Goal: Use online tool/utility: Utilize a website feature to perform a specific function

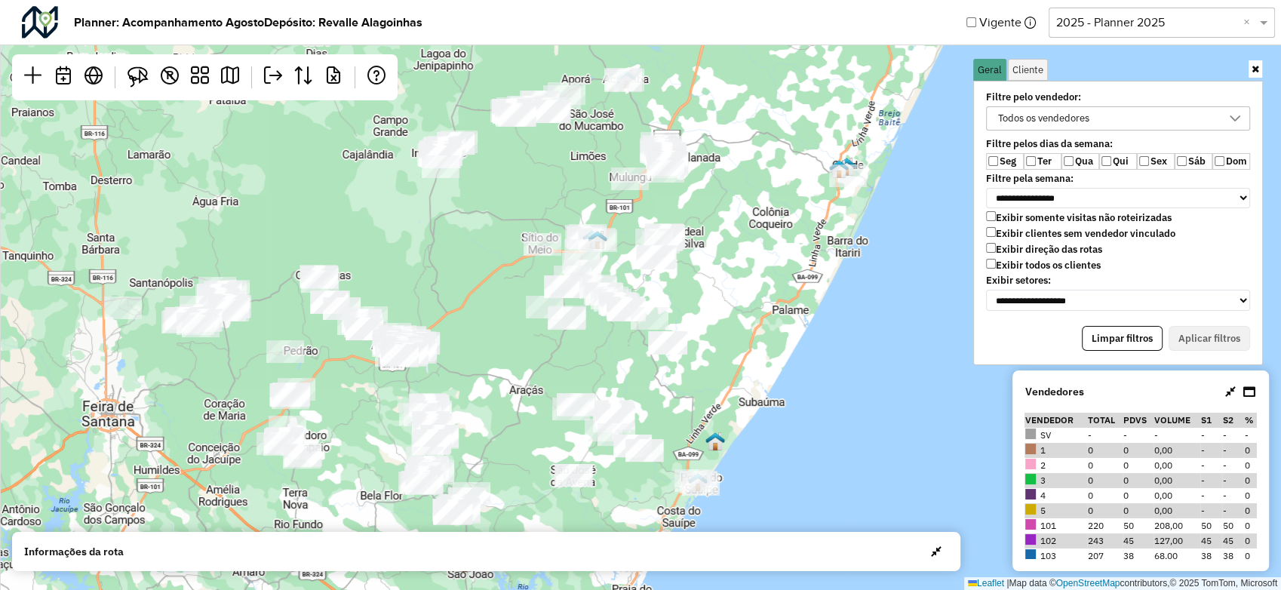
drag, startPoint x: 453, startPoint y: 319, endPoint x: 482, endPoint y: 323, distance: 29.7
click at [453, 319] on div "Leaflet | Map data © OpenStreetMap contributors,© 2025 TomTom, Microsoft" at bounding box center [640, 295] width 1281 height 590
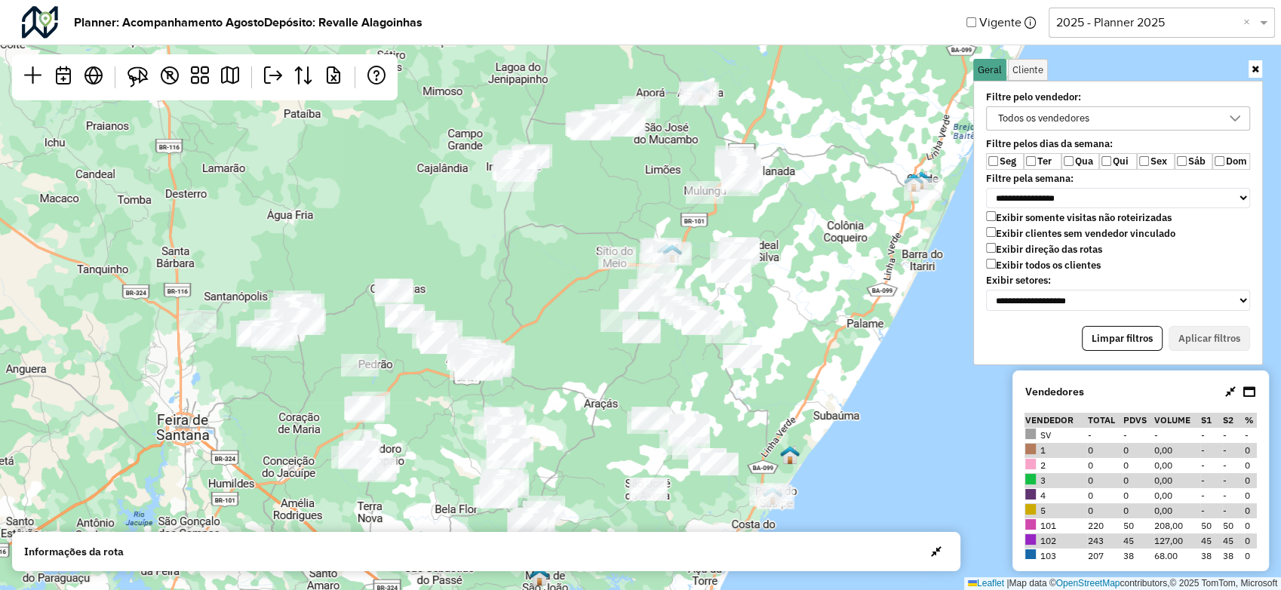
drag, startPoint x: 493, startPoint y: 349, endPoint x: 567, endPoint y: 363, distance: 76.1
click at [567, 363] on div "Leaflet | Map data © OpenStreetMap contributors,© 2025 TomTom, Microsoft" at bounding box center [640, 295] width 1281 height 590
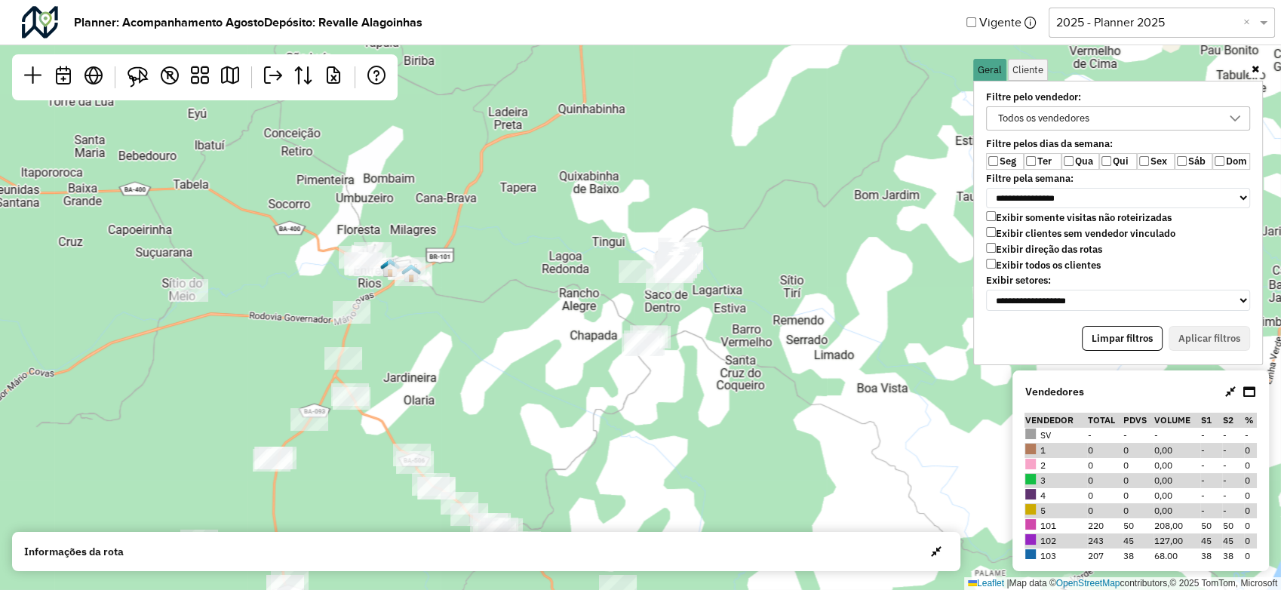
drag, startPoint x: 794, startPoint y: 244, endPoint x: 751, endPoint y: 307, distance: 76.2
click at [751, 307] on div "Leaflet | Map data © OpenStreetMap contributors,© 2025 TomTom, Microsoft" at bounding box center [640, 295] width 1281 height 590
click at [727, 382] on div "Leaflet | Map data © OpenStreetMap contributors,© 2025 TomTom, Microsoft" at bounding box center [640, 295] width 1281 height 590
click at [545, 96] on input "text" at bounding box center [472, 90] width 302 height 30
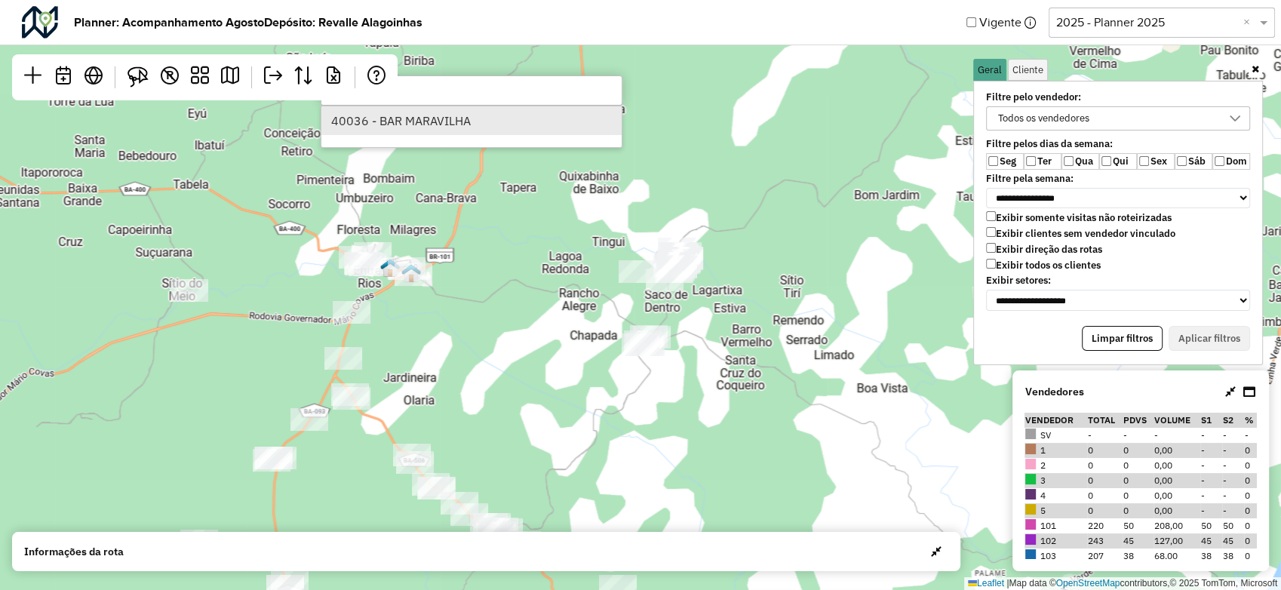
type input "*****"
click at [481, 123] on li "40036 - BAR MARAVILHA" at bounding box center [471, 120] width 300 height 29
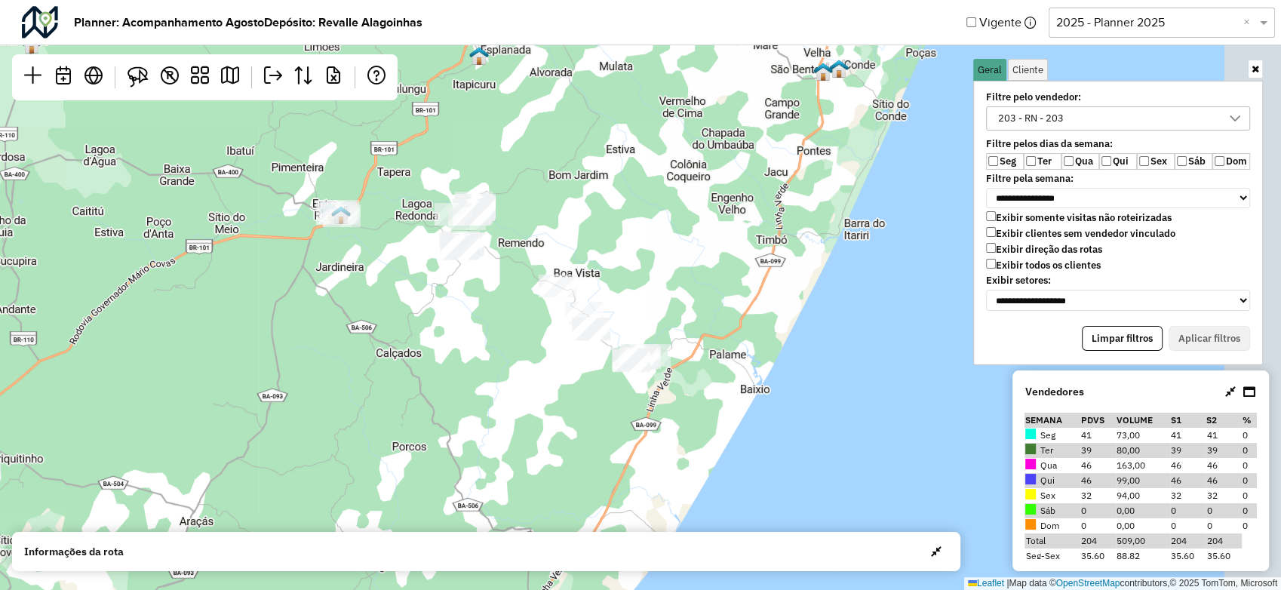
drag, startPoint x: 884, startPoint y: 316, endPoint x: 601, endPoint y: 270, distance: 286.6
click at [611, 266] on div "Leaflet | Map data © OpenStreetMap contributors,© 2025 TomTom, Microsoft" at bounding box center [640, 295] width 1281 height 590
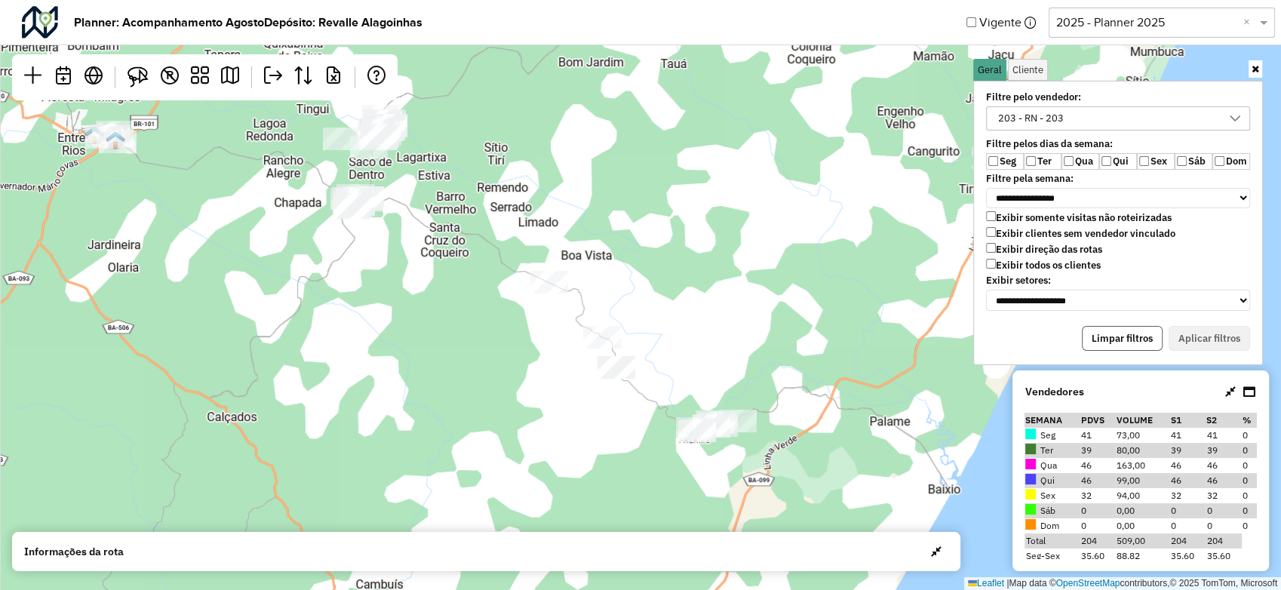
click at [1134, 333] on button "Limpar filtros" at bounding box center [1122, 339] width 81 height 26
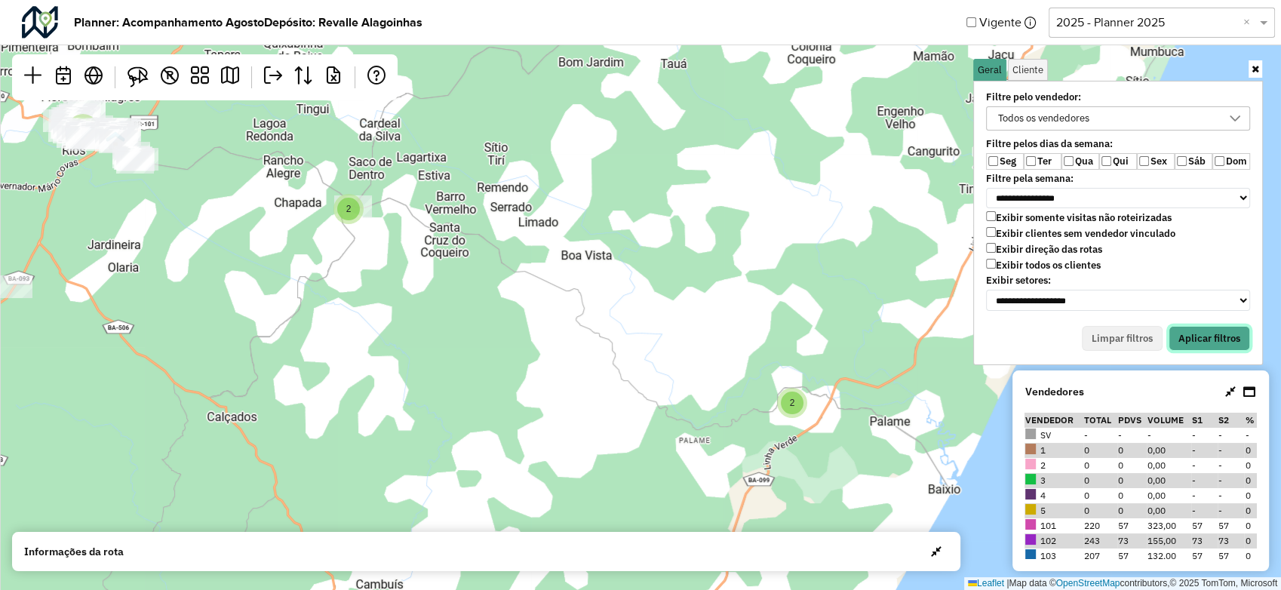
drag, startPoint x: 1192, startPoint y: 334, endPoint x: 992, endPoint y: 175, distance: 255.6
click at [1190, 334] on button "Aplicar filtros" at bounding box center [1209, 339] width 81 height 26
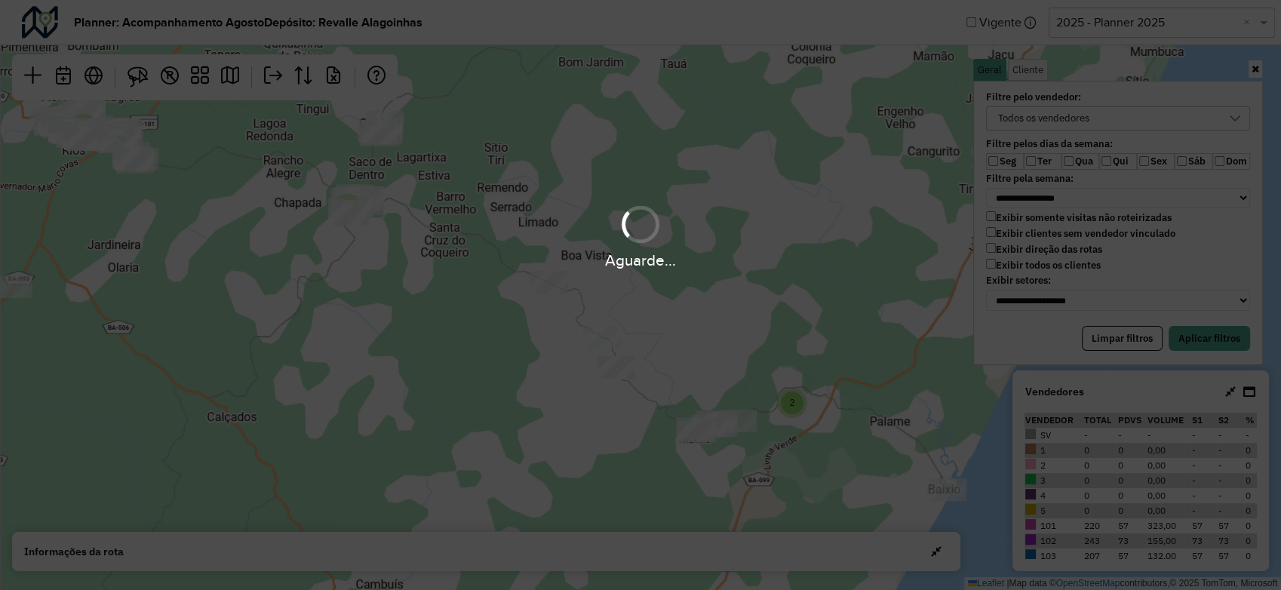
click at [988, 163] on div "Aguarde..." at bounding box center [640, 295] width 1281 height 590
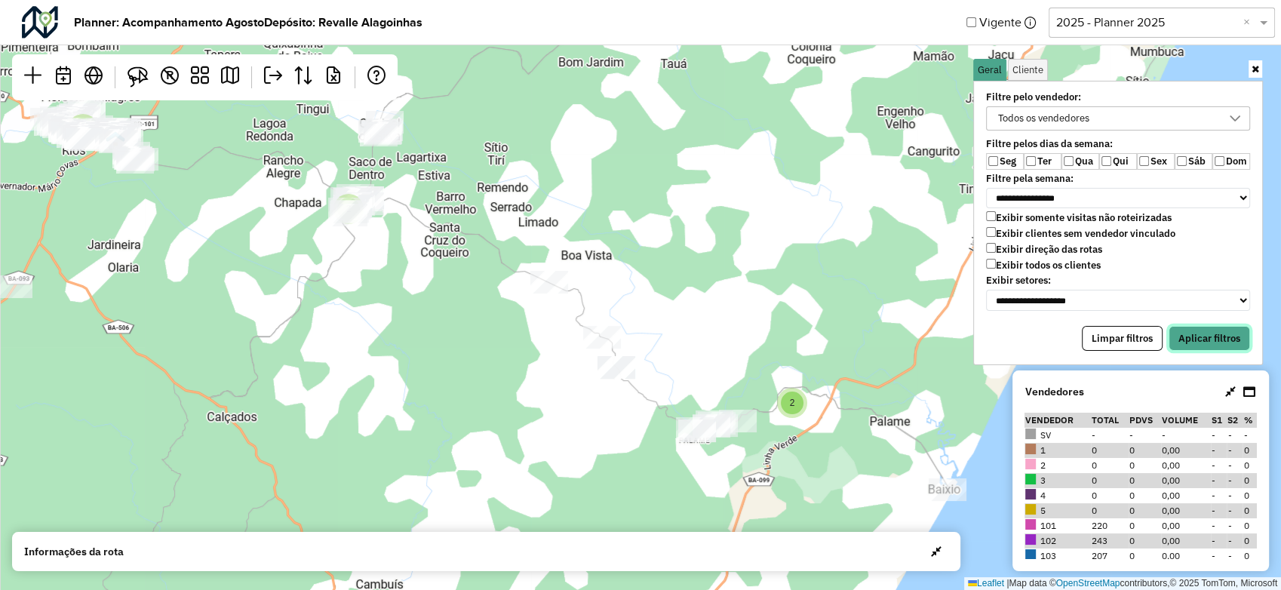
click at [1224, 332] on button "Aplicar filtros" at bounding box center [1209, 339] width 81 height 26
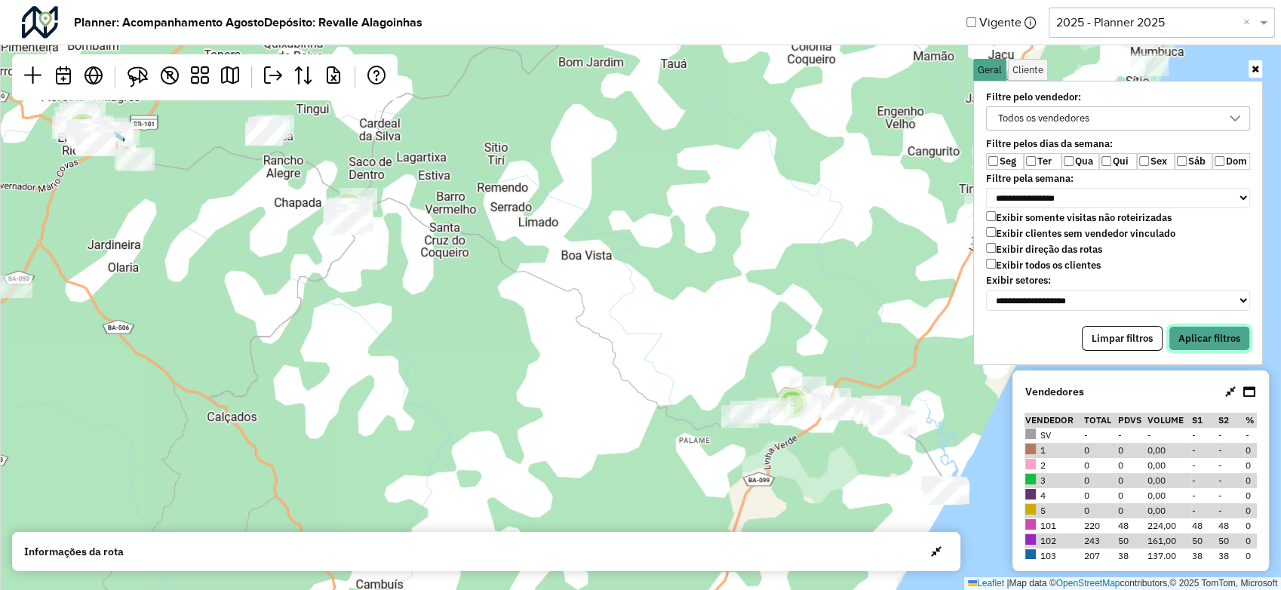
click at [1203, 330] on button "Aplicar filtros" at bounding box center [1209, 339] width 81 height 26
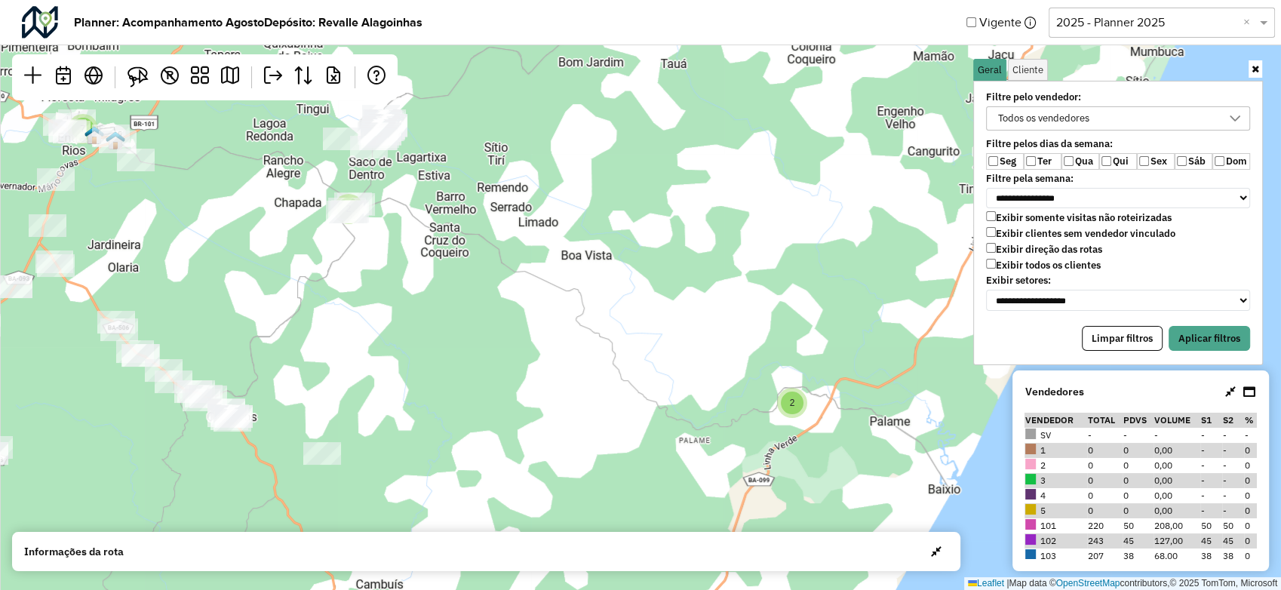
click at [1150, 159] on label "Sex" at bounding box center [1156, 161] width 38 height 17
click at [1204, 342] on button "Aplicar filtros" at bounding box center [1209, 339] width 81 height 26
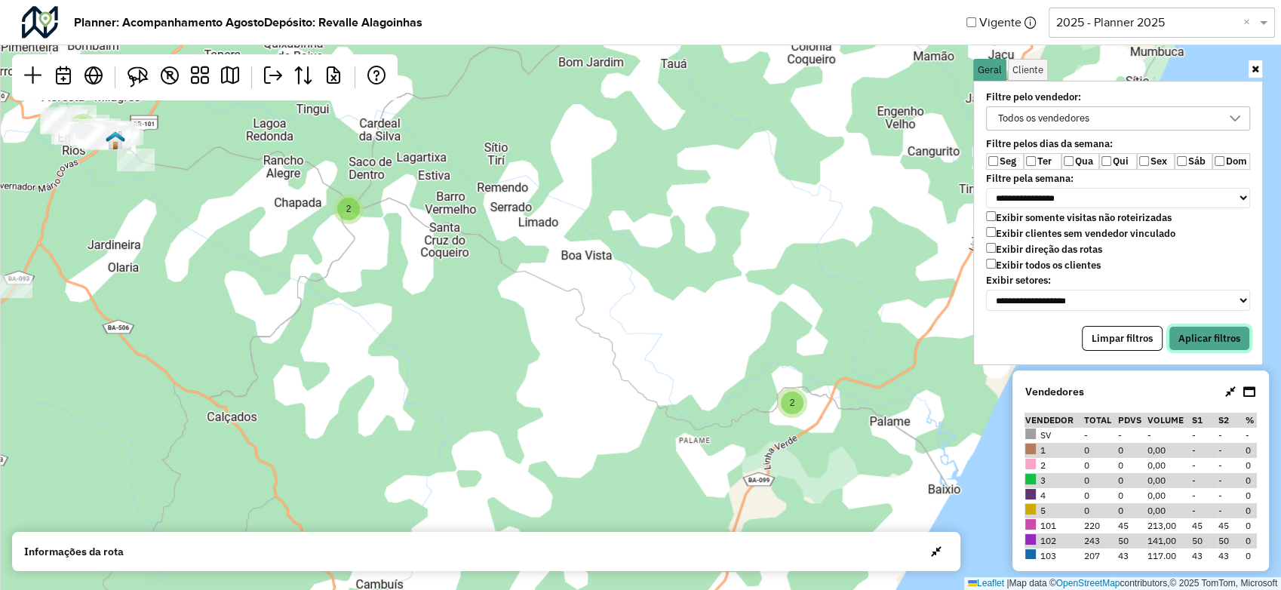
click at [1193, 335] on button "Aplicar filtros" at bounding box center [1209, 339] width 81 height 26
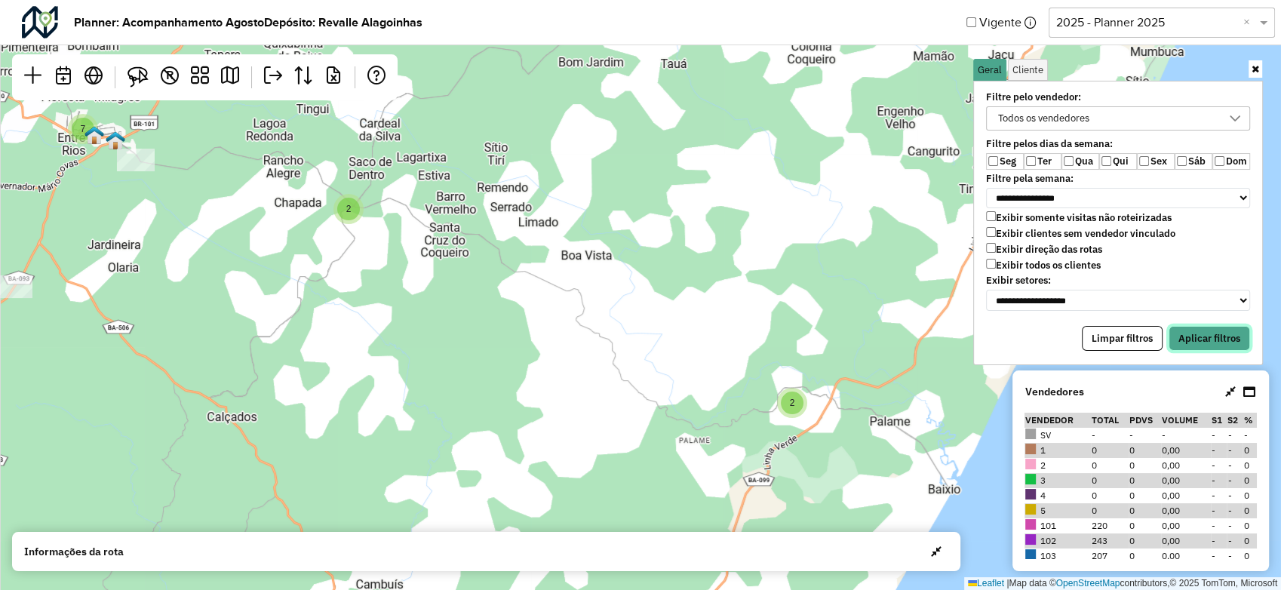
click at [1191, 326] on button "Aplicar filtros" at bounding box center [1209, 339] width 81 height 26
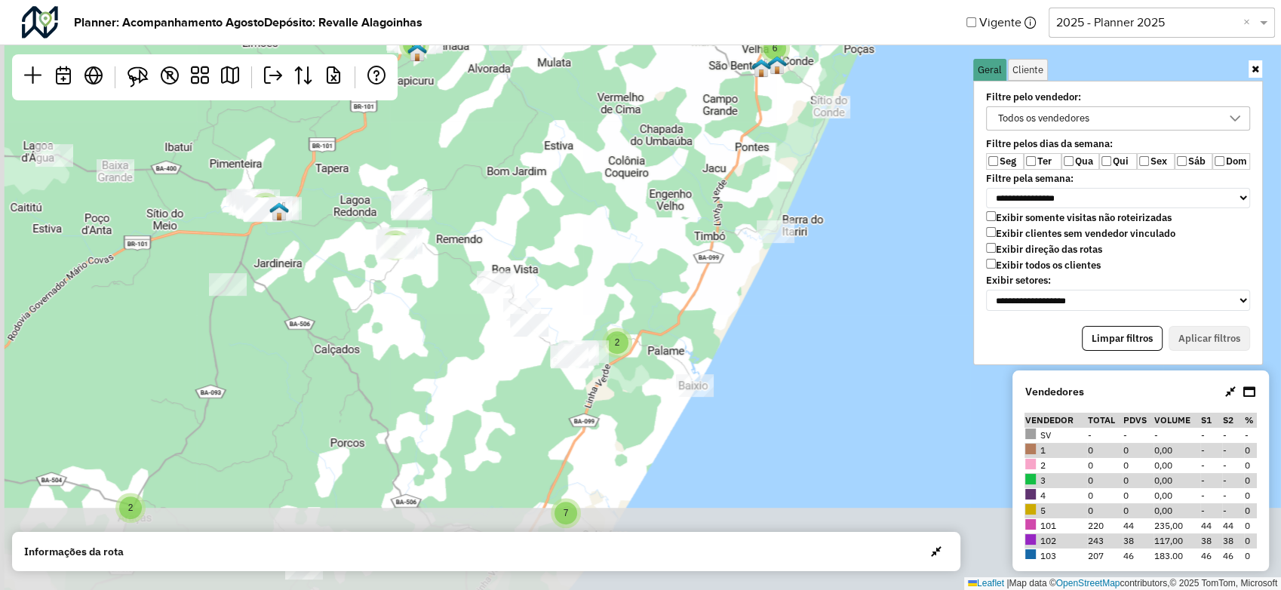
drag, startPoint x: 352, startPoint y: 373, endPoint x: 515, endPoint y: 205, distance: 234.2
click at [502, 204] on div "5 2 2 3 2 5 6 2 3 3 2 2 2 13 5 8 2 7 6 Leaflet | Map data © OpenStreetMap contr…" at bounding box center [640, 295] width 1281 height 590
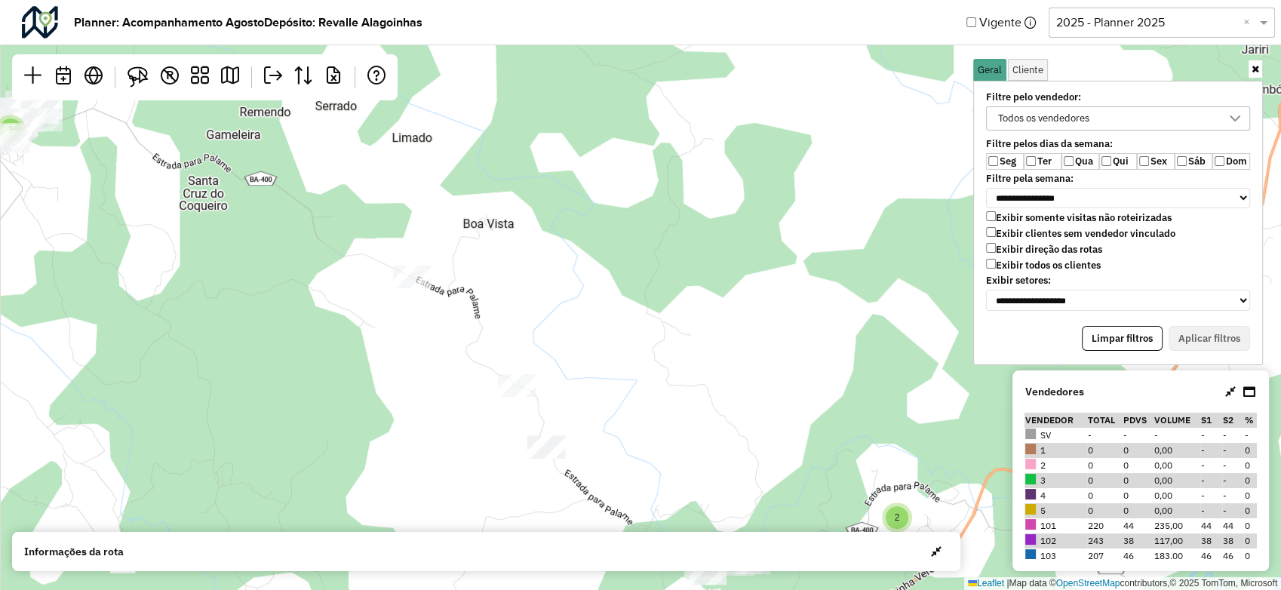
drag, startPoint x: 540, startPoint y: 321, endPoint x: 561, endPoint y: 289, distance: 38.3
click at [561, 289] on div "2 6 2 2 Leaflet | Map data © OpenStreetMap contributors,© 2025 TomTom, Microsoft" at bounding box center [640, 295] width 1281 height 590
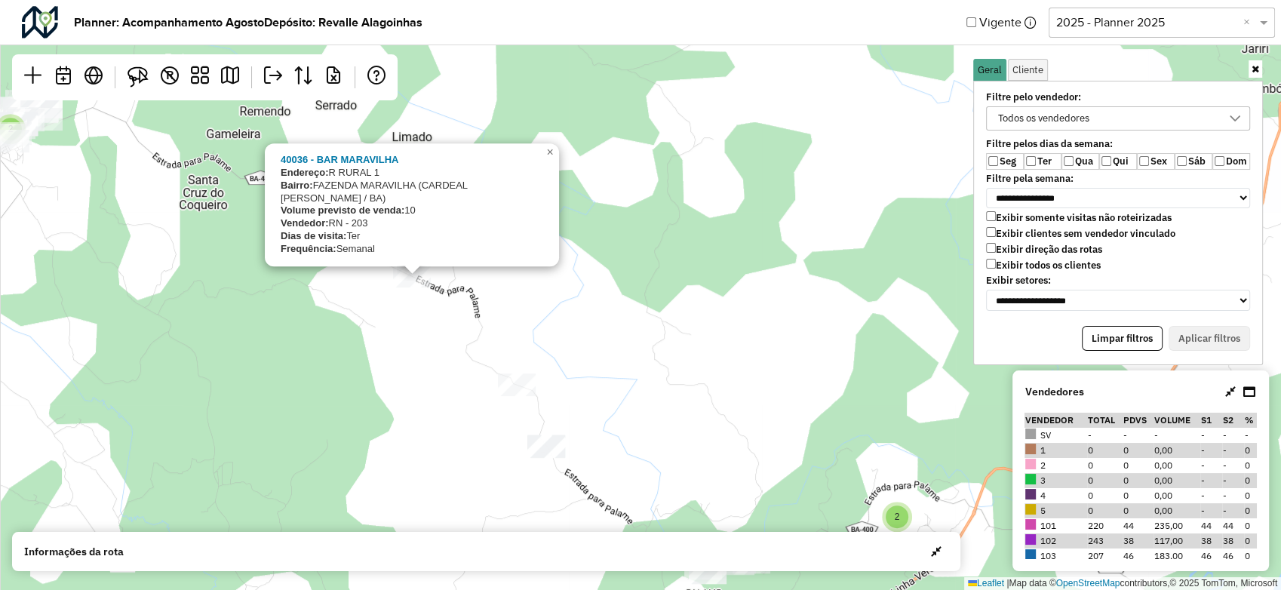
click at [282, 386] on div "2 6 2 2 40036 - BAR [PERSON_NAME]: R RURAL 1 Bairro: [GEOGRAPHIC_DATA] (CARDEAL…" at bounding box center [640, 295] width 1281 height 590
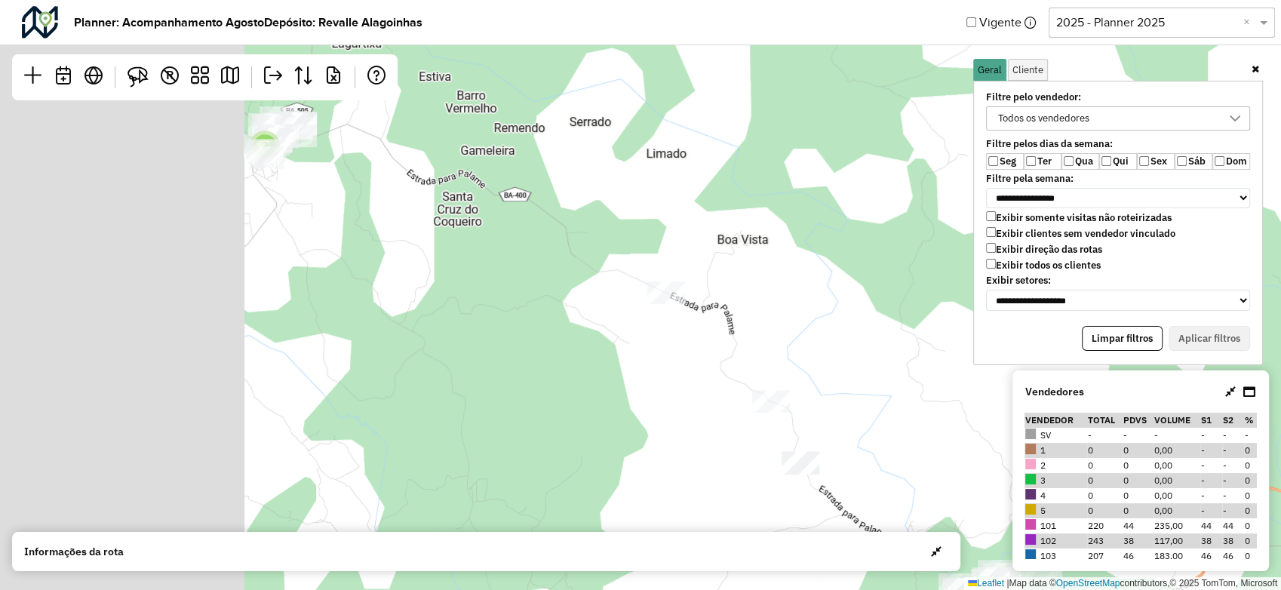
drag, startPoint x: 297, startPoint y: 385, endPoint x: 527, endPoint y: 379, distance: 230.2
click at [551, 402] on div "2 6 2 2 Leaflet | Map data © OpenStreetMap contributors,© 2025 TomTom, Microsoft" at bounding box center [640, 295] width 1281 height 590
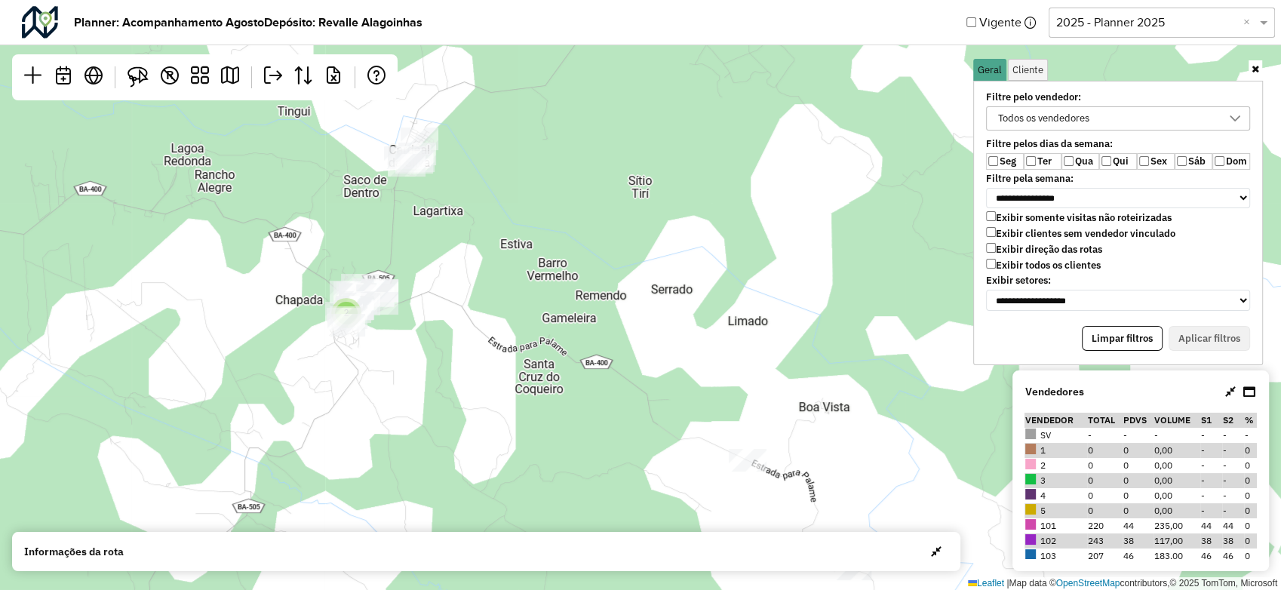
drag, startPoint x: 332, startPoint y: 202, endPoint x: 412, endPoint y: 365, distance: 181.5
click at [413, 367] on div "2 6 2 2 Leaflet | Map data © OpenStreetMap contributors,© 2025 TomTom, Microsoft" at bounding box center [640, 295] width 1281 height 590
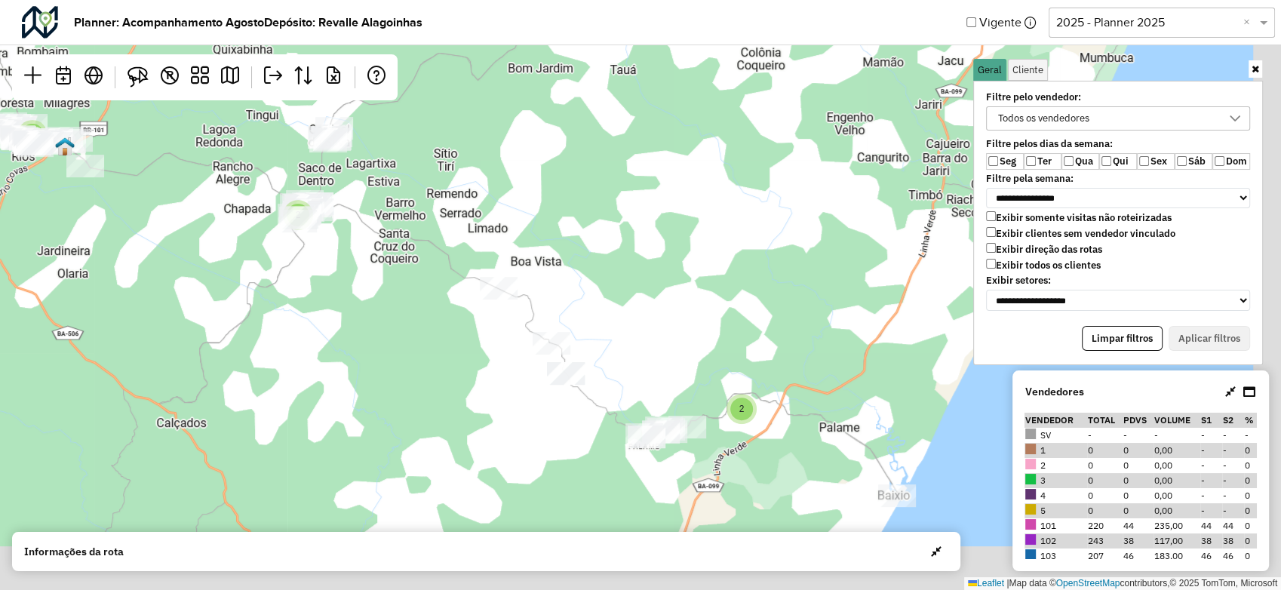
drag, startPoint x: 636, startPoint y: 350, endPoint x: 477, endPoint y: 229, distance: 199.8
click at [477, 229] on div "2 6 3 2 2 6 7 4 7 2 3 3 3 Leaflet | Map data © OpenStreetMap contributors,© 202…" at bounding box center [640, 295] width 1281 height 590
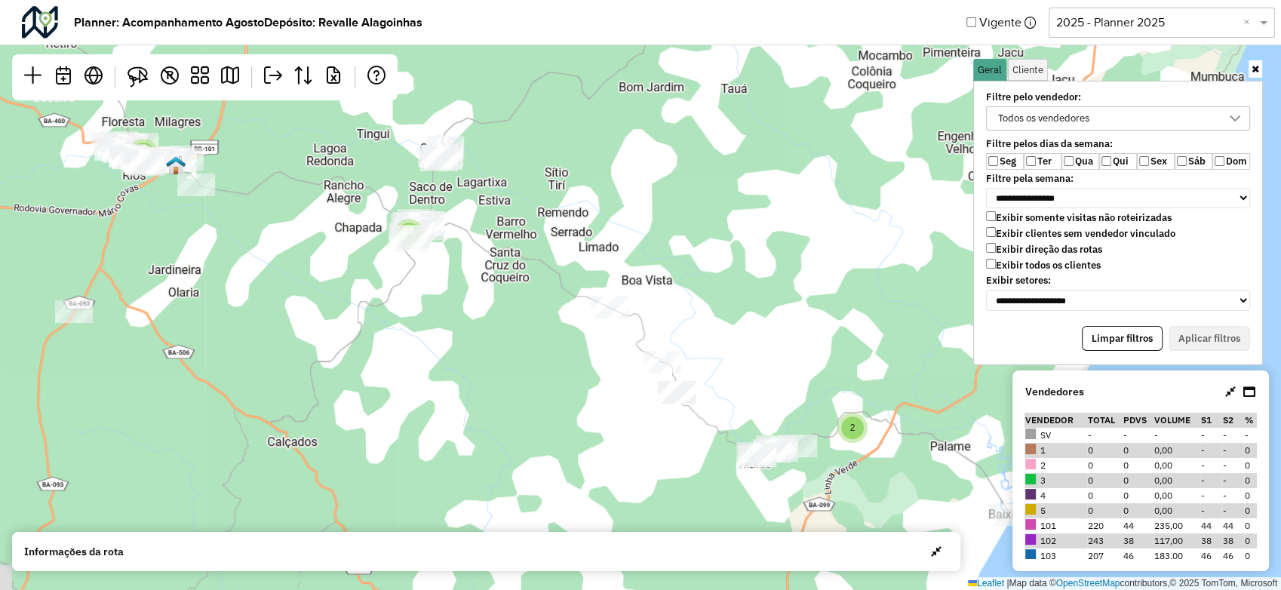
drag, startPoint x: 646, startPoint y: 292, endPoint x: 791, endPoint y: 338, distance: 152.7
click at [791, 338] on div "2 6 3 2 2 6 7 4 7 2 3 3 3 3 2 5 Leaflet | Map data © OpenStreetMap contributors…" at bounding box center [640, 295] width 1281 height 590
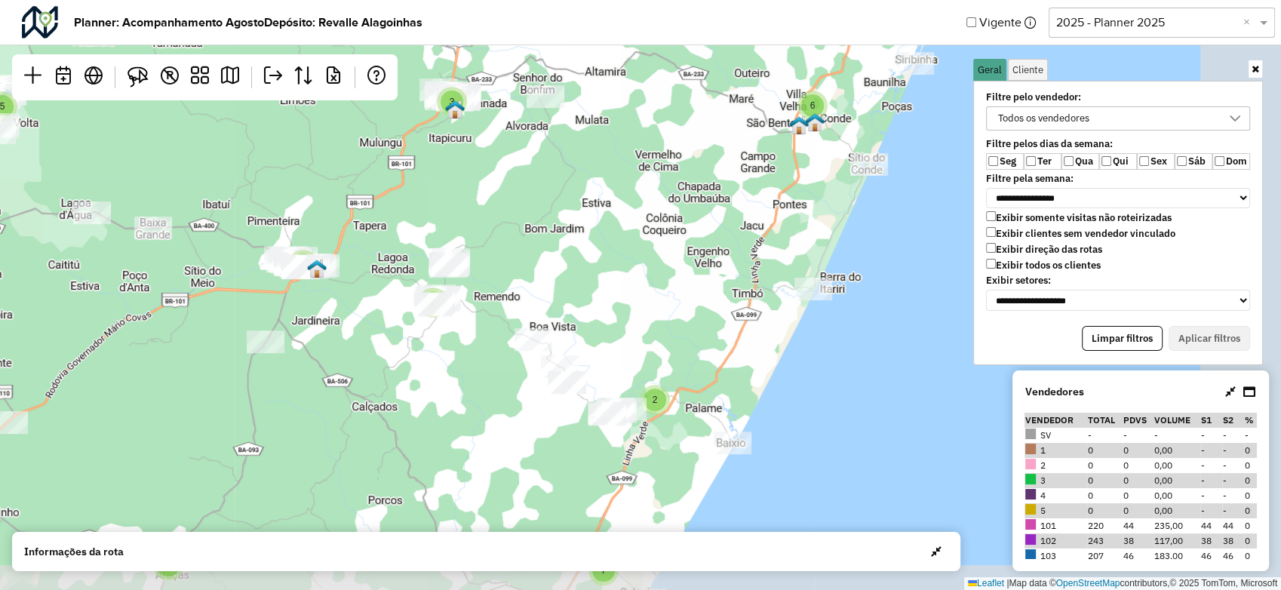
drag, startPoint x: 666, startPoint y: 370, endPoint x: 579, endPoint y: 310, distance: 105.3
click at [581, 311] on div "5 2 2 3 2 5 6 2 3 3 2 2 2 13 5 8 2 7 6 Leaflet | Map data © OpenStreetMap contr…" at bounding box center [640, 295] width 1281 height 590
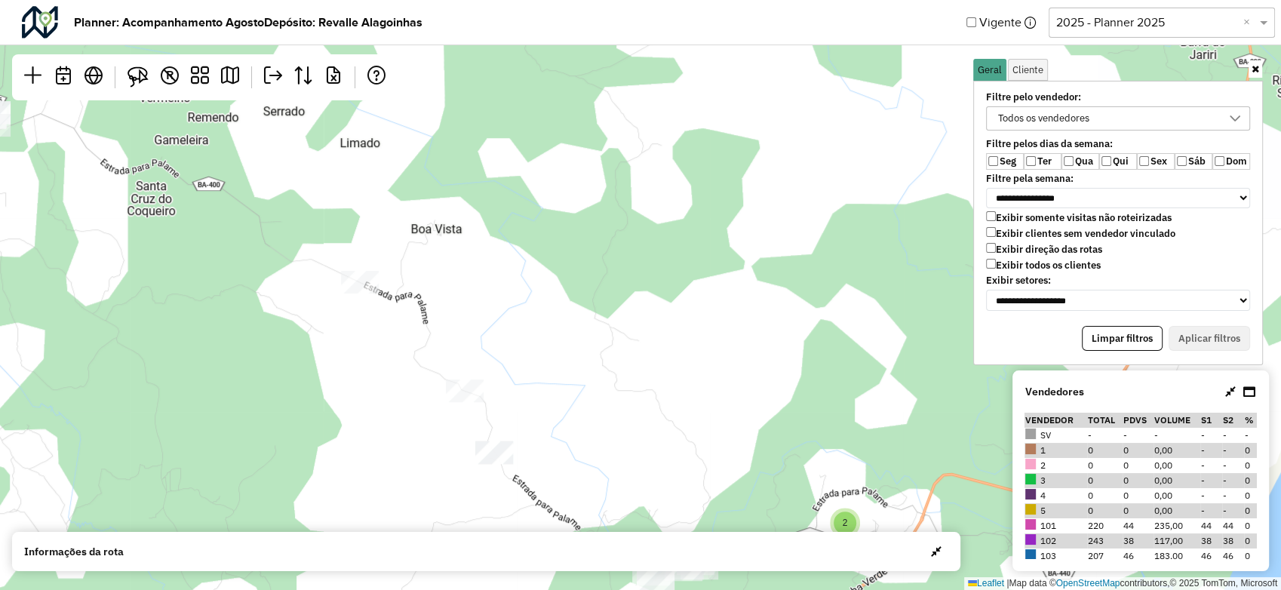
drag, startPoint x: 642, startPoint y: 373, endPoint x: 631, endPoint y: 303, distance: 71.8
click at [634, 304] on div "3 2 6 2 2 2 Leaflet | Map data © OpenStreetMap contributors,© 2025 TomTom, Micr…" at bounding box center [640, 295] width 1281 height 590
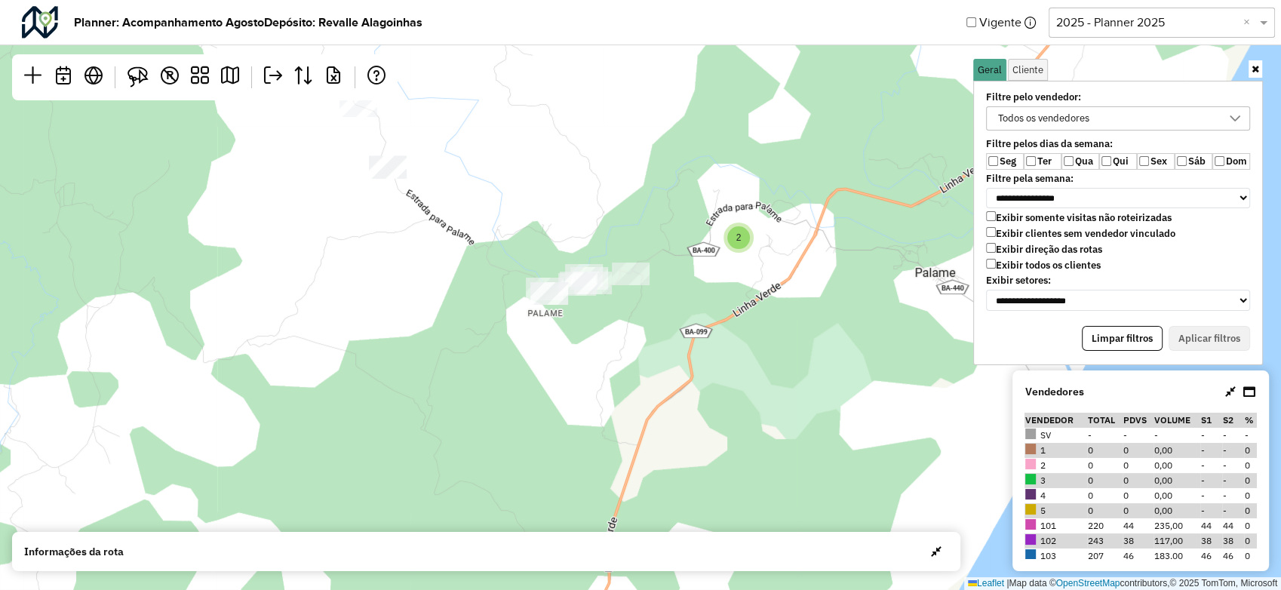
drag, startPoint x: 624, startPoint y: 322, endPoint x: 606, endPoint y: 386, distance: 66.6
click at [606, 386] on div "2 2 6 2 3 Leaflet | Map data © OpenStreetMap contributors,© 2025 TomTom, Micros…" at bounding box center [640, 295] width 1281 height 590
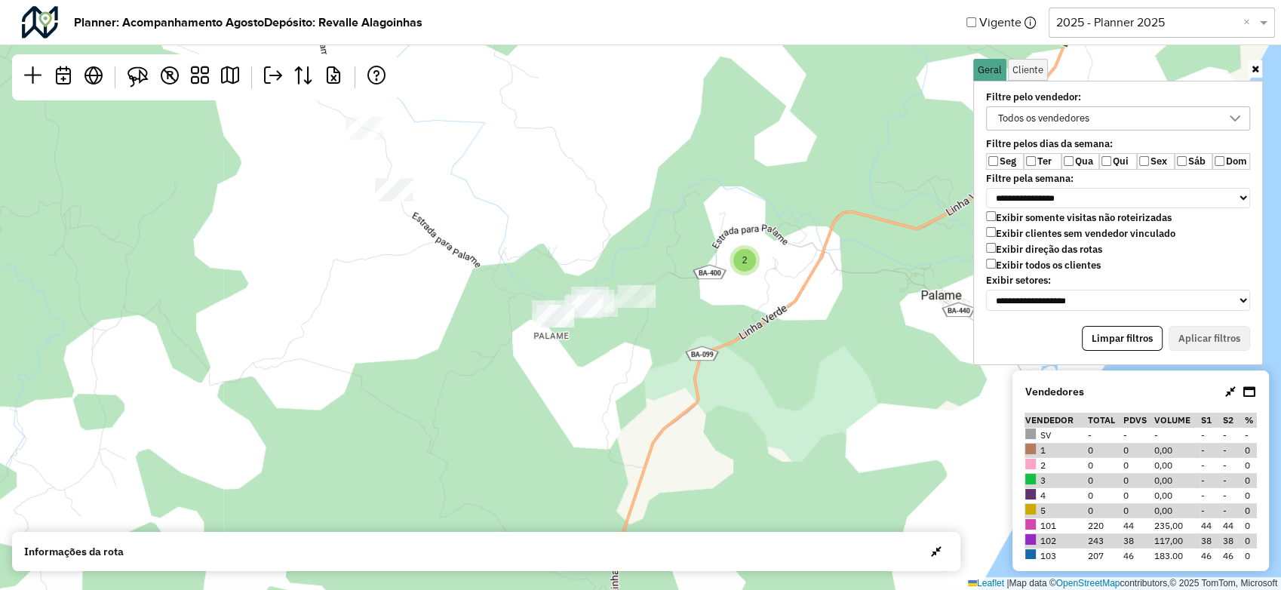
click at [628, 416] on div "2 2 6 2 3 Leaflet | Map data © OpenStreetMap contributors,© 2025 TomTom, Micros…" at bounding box center [640, 295] width 1281 height 590
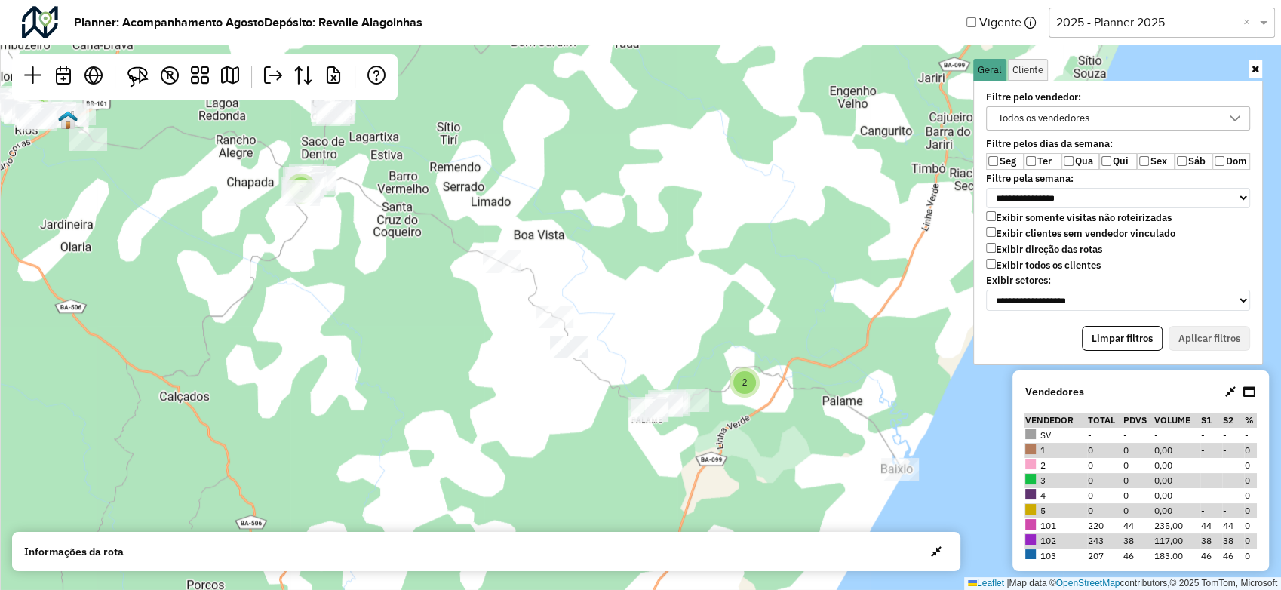
drag, startPoint x: 629, startPoint y: 386, endPoint x: 627, endPoint y: 367, distance: 19.0
click at [627, 367] on div "2 3 2 6 3 2 2 6 7 4 7 2 3 3 3 Leaflet | Map data © OpenStreetMap contributors,©…" at bounding box center [640, 295] width 1281 height 590
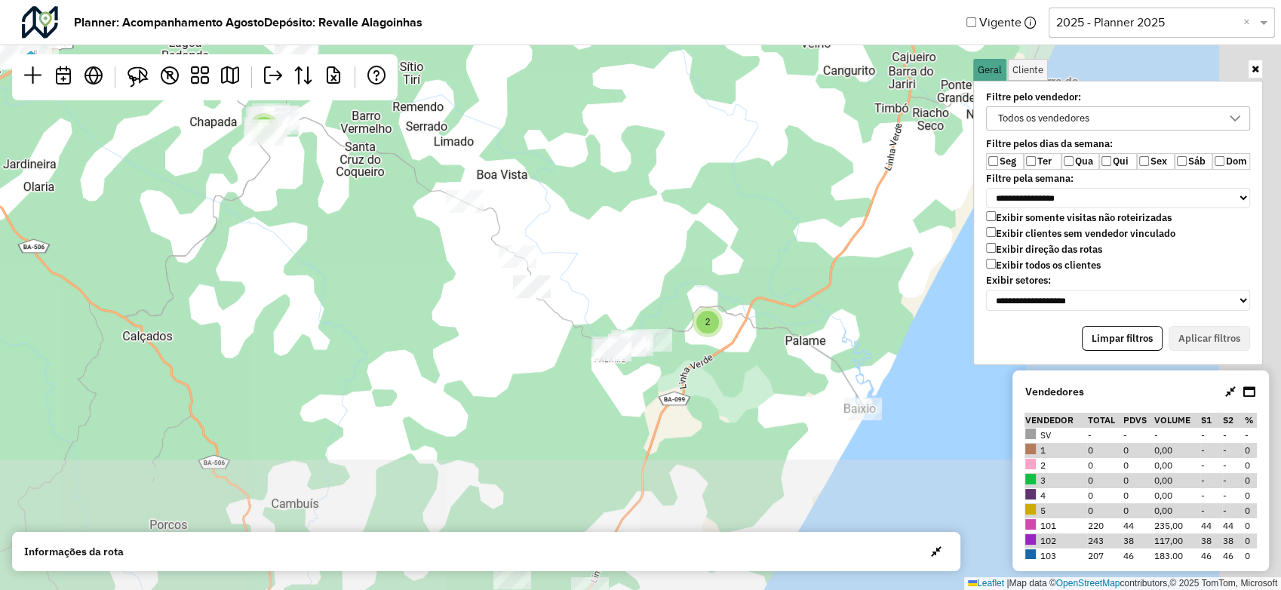
drag, startPoint x: 745, startPoint y: 272, endPoint x: 429, endPoint y: 146, distance: 339.3
click at [429, 146] on div "2 6 2 3 2 2 6 7 4 7 2 3 3 3 Leaflet | Map data © OpenStreetMap contributors,© 2…" at bounding box center [640, 295] width 1281 height 590
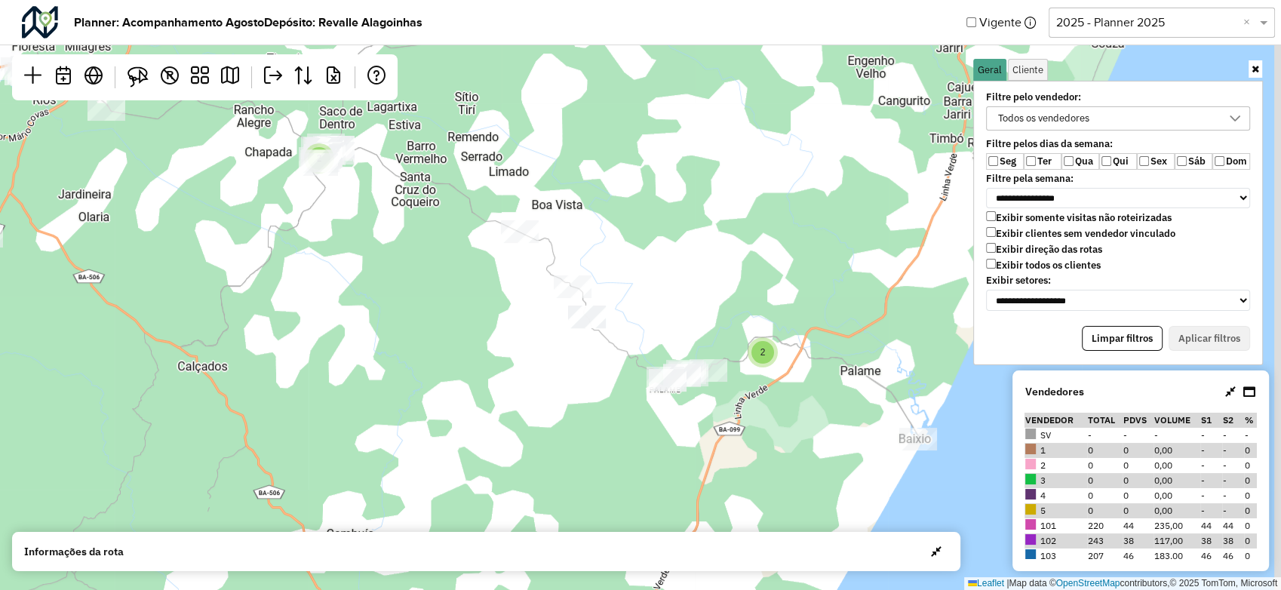
drag, startPoint x: 855, startPoint y: 352, endPoint x: 694, endPoint y: 329, distance: 162.3
click at [694, 329] on div "2 3 2 6 2 3 2 2 6 7 4 7 2 3 3 3 Leaflet | Map data © OpenStreetMap contributors…" at bounding box center [640, 295] width 1281 height 590
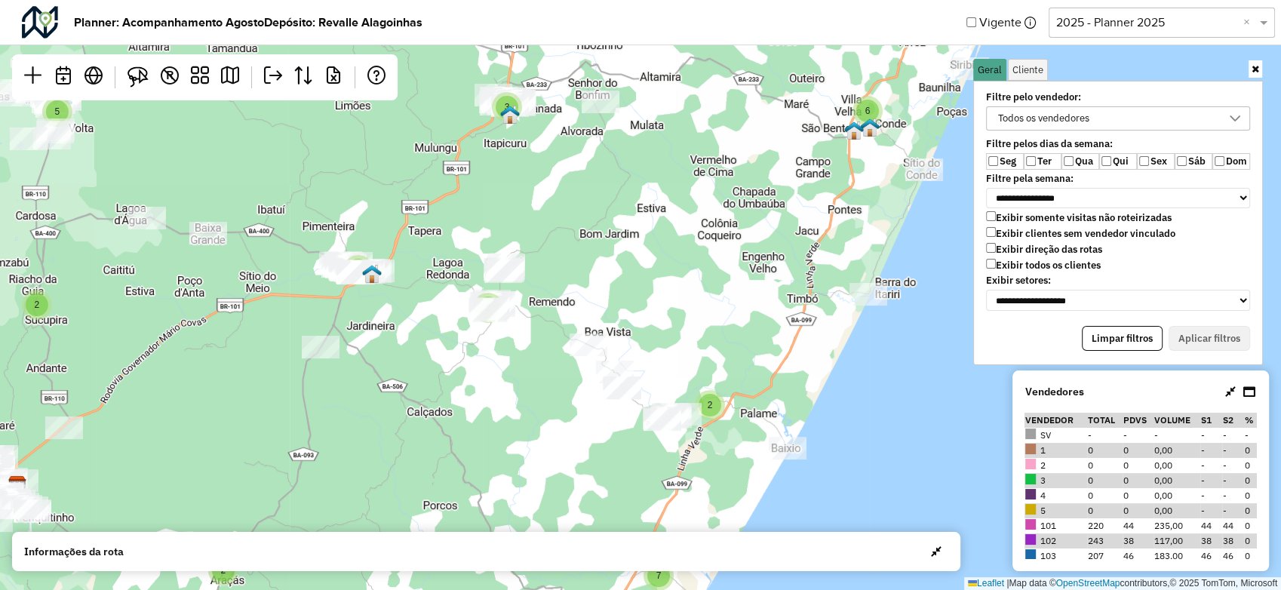
drag, startPoint x: 770, startPoint y: 261, endPoint x: 760, endPoint y: 282, distance: 23.3
click at [760, 282] on div "5 2 2 3 2 5 6 2 3 3 2 2 2 13 5 8 2 7 6 Leaflet | Map data © OpenStreetMap contr…" at bounding box center [640, 295] width 1281 height 590
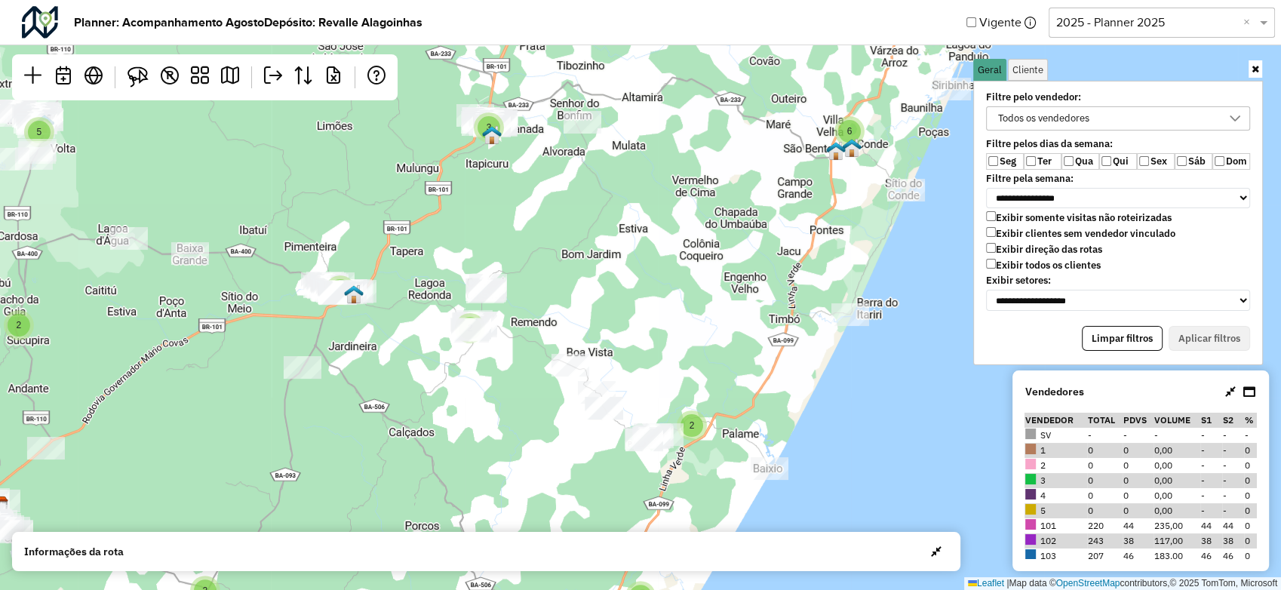
drag, startPoint x: 897, startPoint y: 221, endPoint x: 854, endPoint y: 266, distance: 62.4
click at [855, 266] on div "5 2 2 3 2 5 6 2 3 3 2 2 2 13 5 8 2 7 6 Leaflet | Map data © OpenStreetMap contr…" at bounding box center [640, 295] width 1281 height 590
